Goal: Check status: Check status

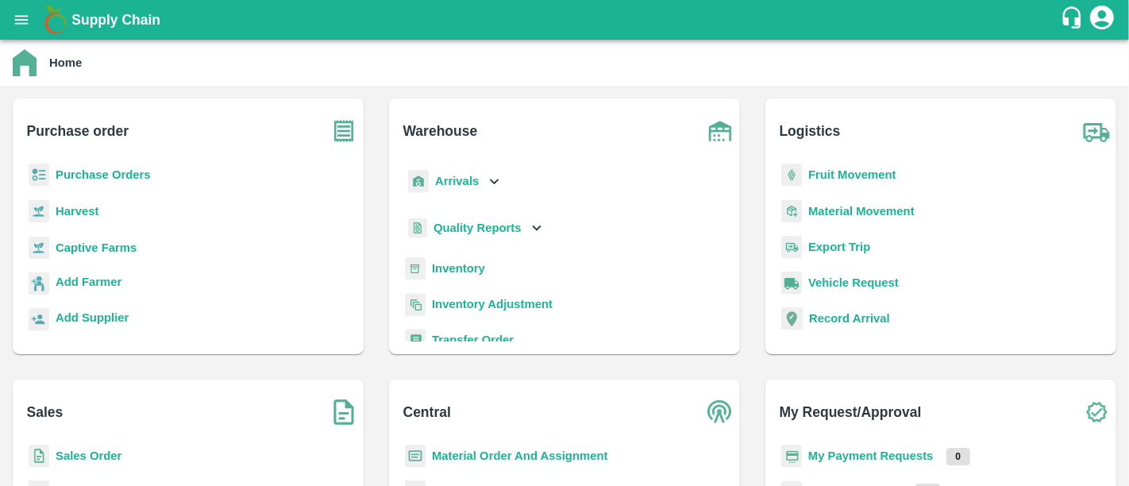
click at [878, 453] on b "My Payment Requests" at bounding box center [870, 455] width 125 height 13
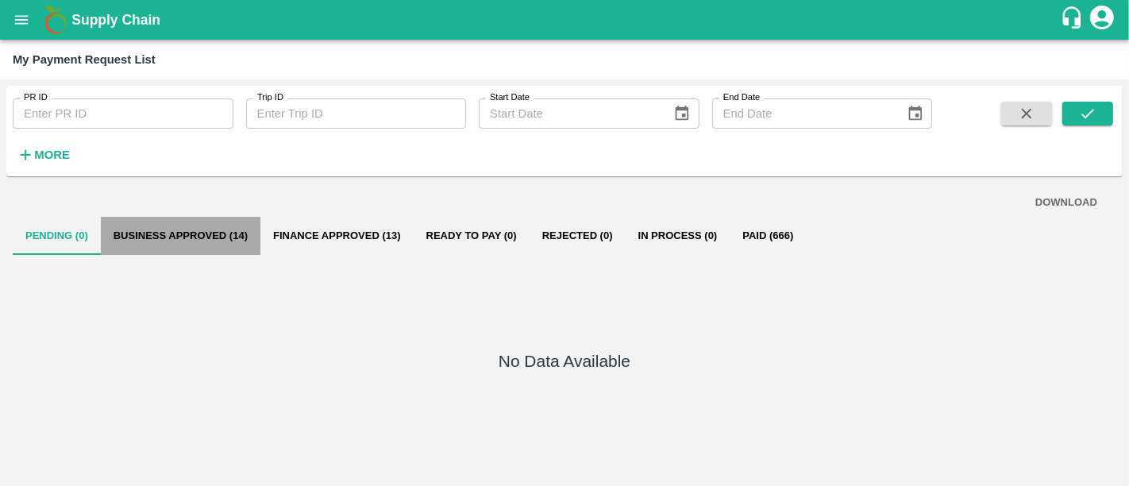
click at [207, 245] on button "Business Approved (14)" at bounding box center [181, 236] width 160 height 38
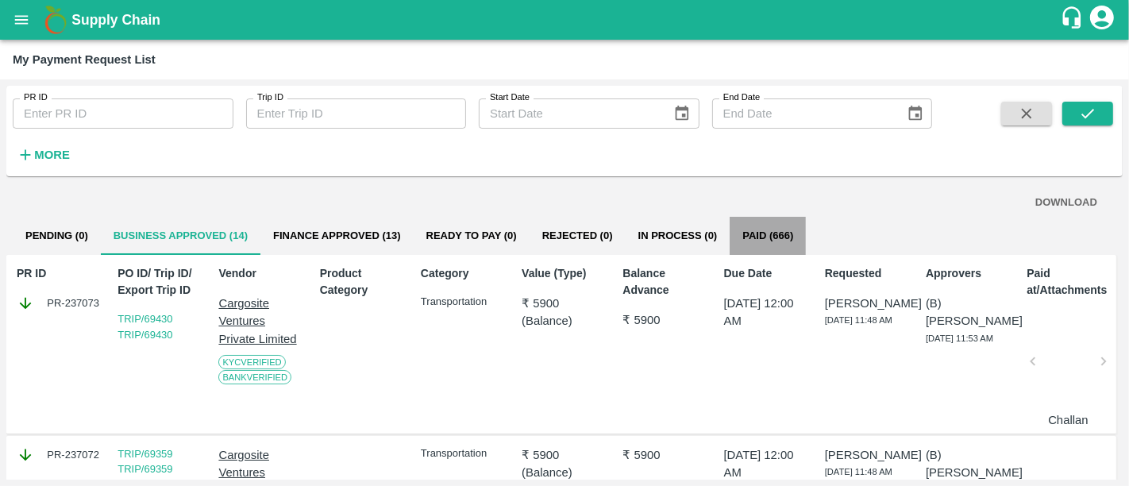
click at [765, 247] on button "Paid (666)" at bounding box center [768, 236] width 76 height 38
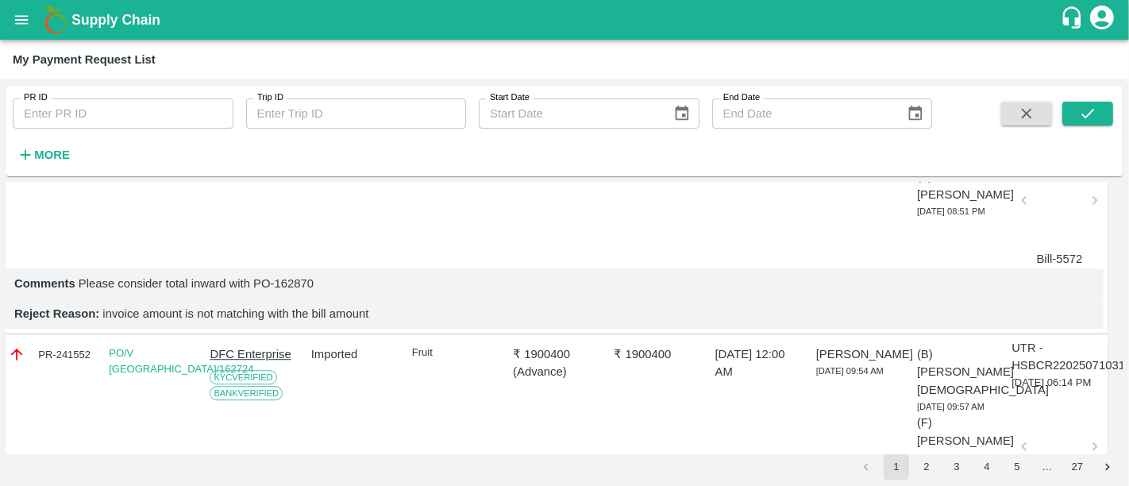
scroll to position [3770, 9]
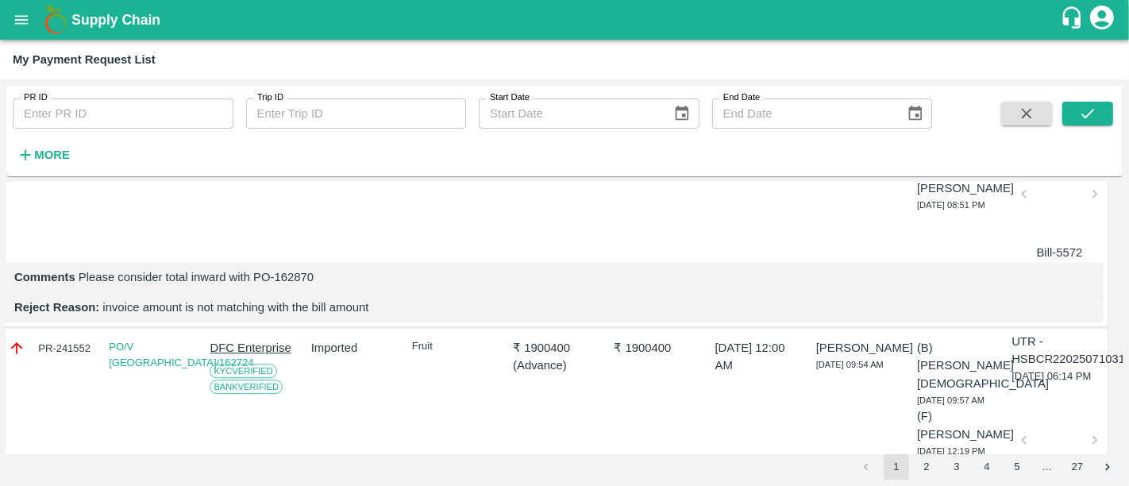
click at [303, 39] on p "Comments Please consider total inward with PO-162232" at bounding box center [552, 29] width 1077 height 17
copy p "162232"
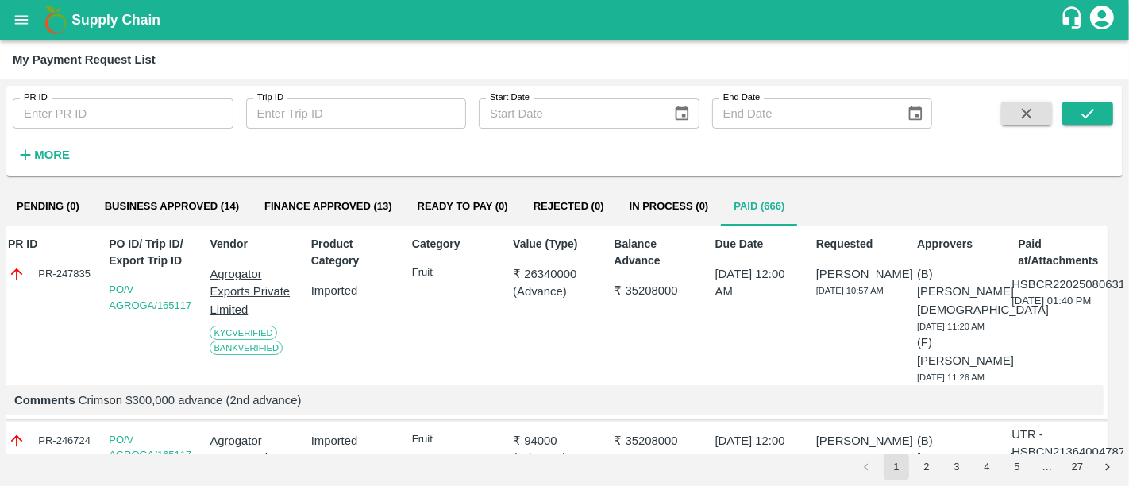
scroll to position [0, 9]
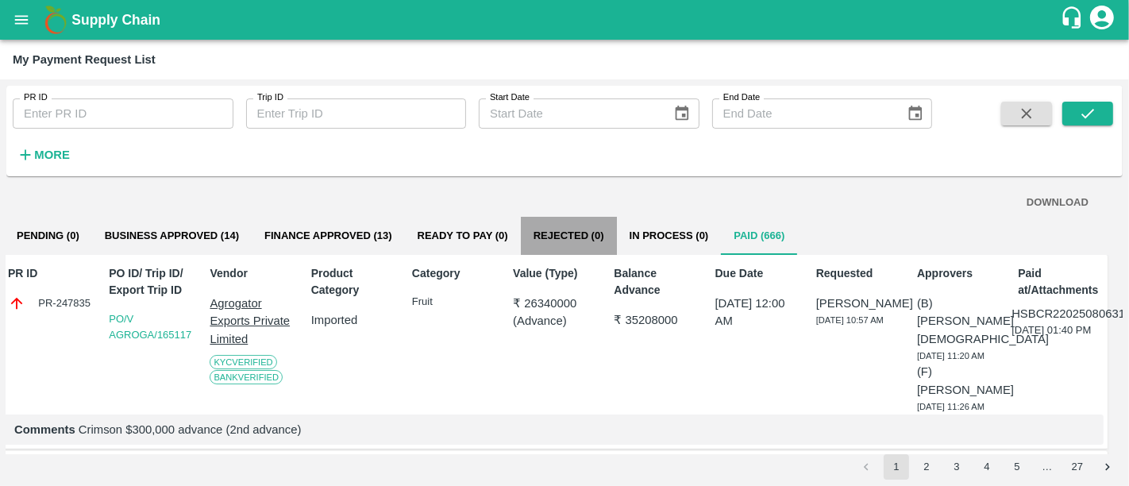
click at [538, 228] on button "Rejected (0)" at bounding box center [569, 236] width 96 height 38
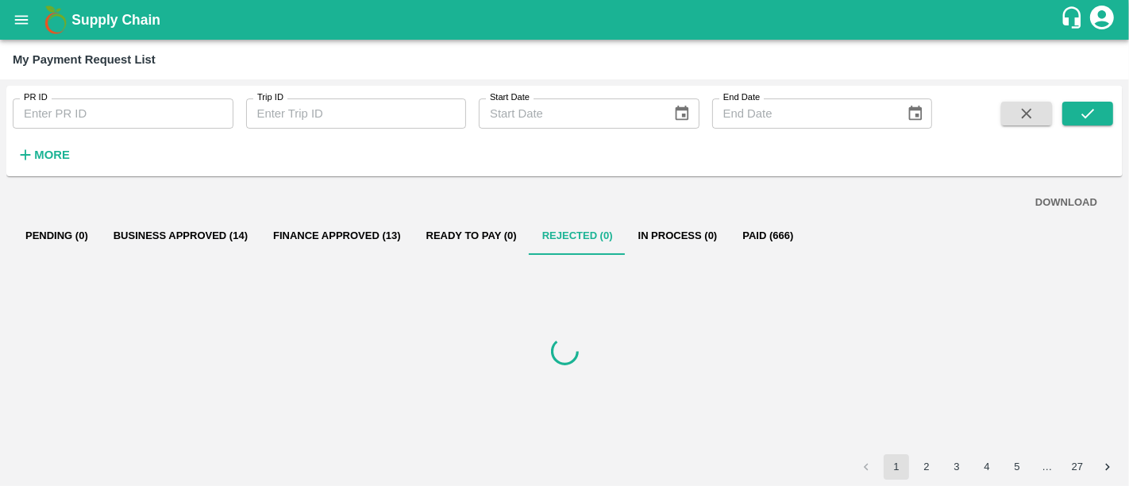
scroll to position [0, 0]
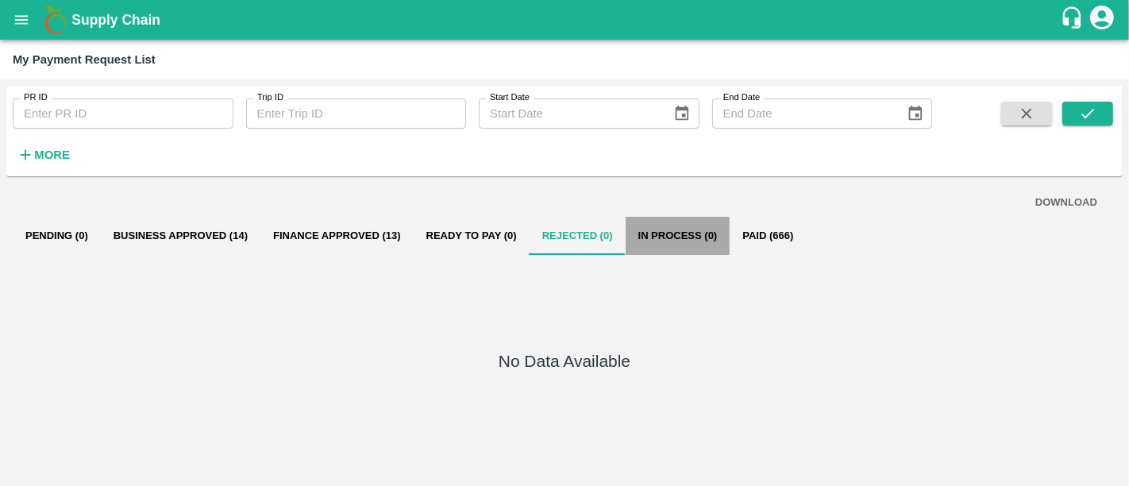
click at [660, 227] on button "In Process (0)" at bounding box center [678, 236] width 105 height 38
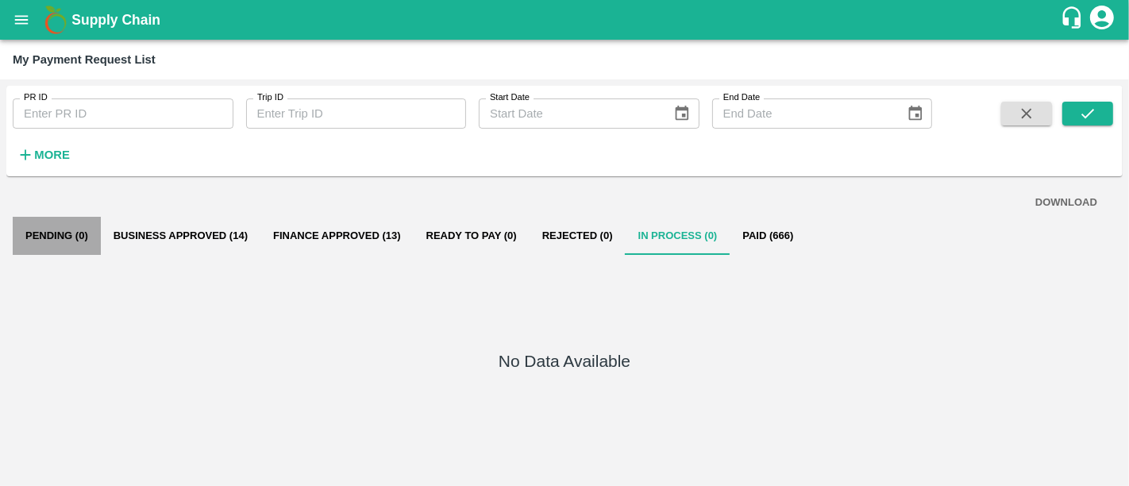
click at [23, 227] on button "Pending (0)" at bounding box center [57, 236] width 88 height 38
click at [139, 31] on div "Supply Chain" at bounding box center [564, 20] width 1129 height 40
click at [129, 26] on b "Supply Chain" at bounding box center [115, 20] width 89 height 16
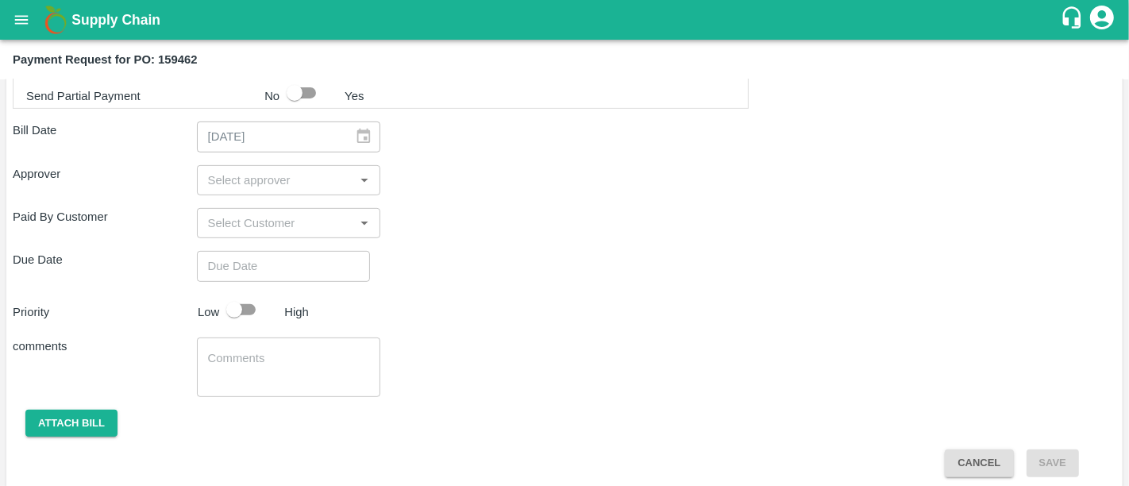
scroll to position [606, 0]
